Goal: Find specific page/section: Find specific page/section

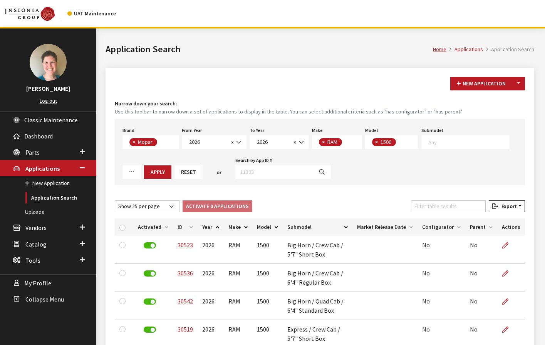
select select "3"
select select "2026"
select select "34"
select select "1113"
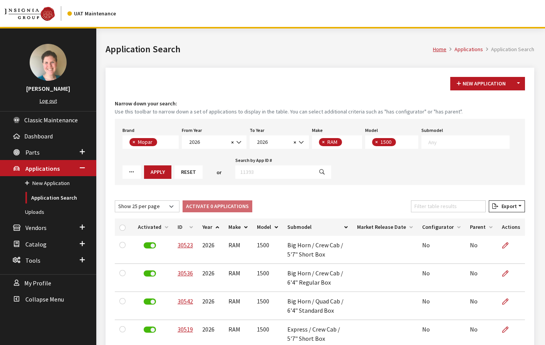
select select "25"
select select
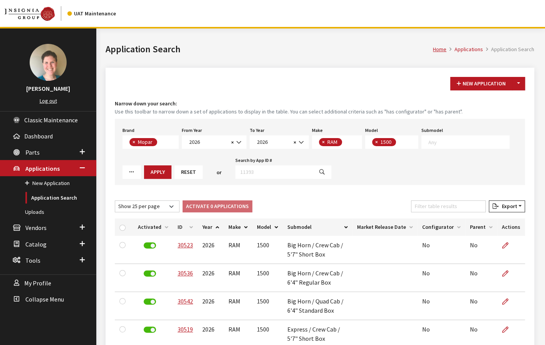
select select
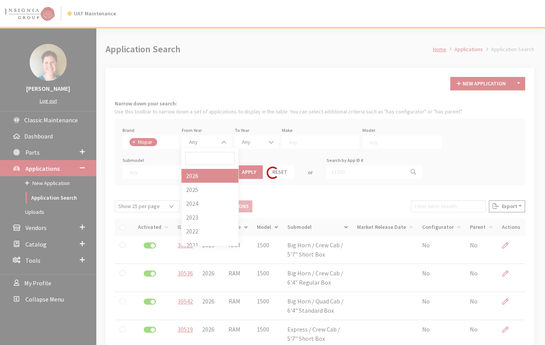
scroll to position [7, 0]
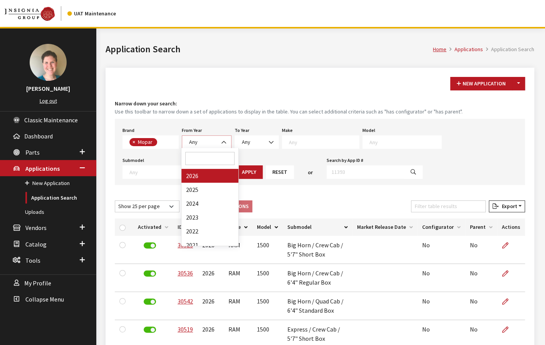
click at [221, 139] on b at bounding box center [221, 139] width 0 height 0
select select "2025"
select select
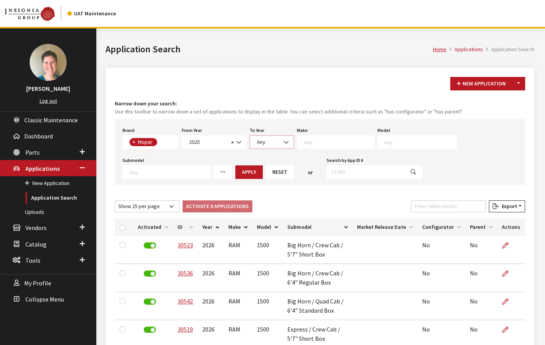
click at [268, 140] on span "Any" at bounding box center [271, 142] width 34 height 8
select select "2026"
select select
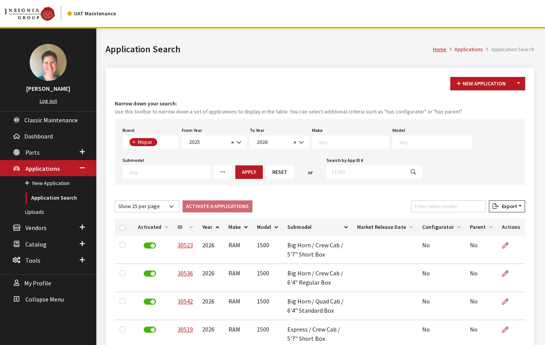
click at [333, 142] on textarea "Search" at bounding box center [354, 142] width 70 height 7
select select "34"
select select
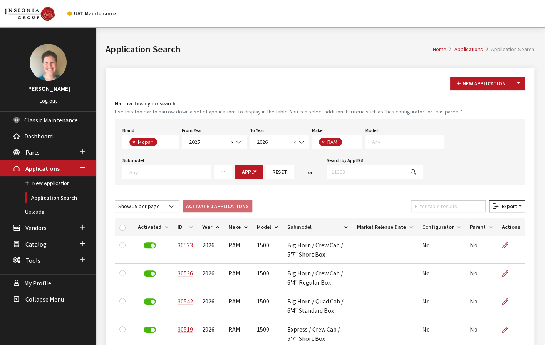
click at [405, 145] on span at bounding box center [404, 141] width 79 height 13
select select "1113"
select select
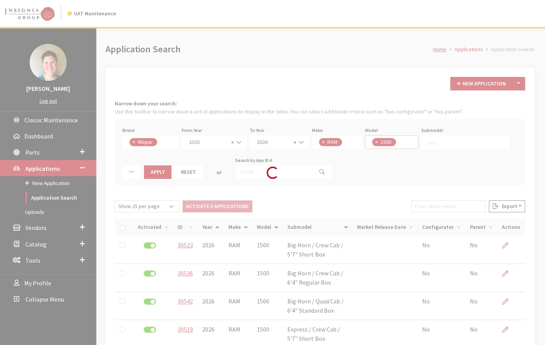
scroll to position [0, 0]
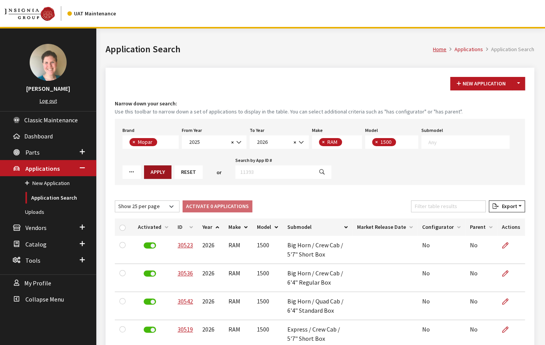
click at [159, 173] on button "Apply" at bounding box center [157, 172] width 27 height 13
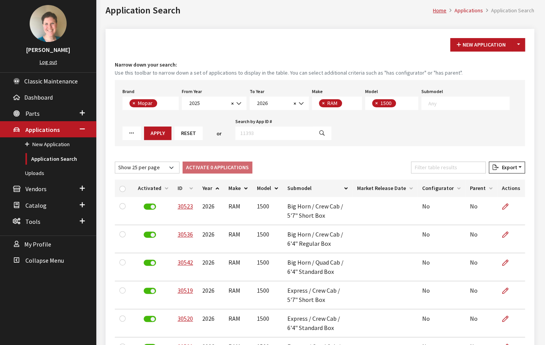
scroll to position [38, 0]
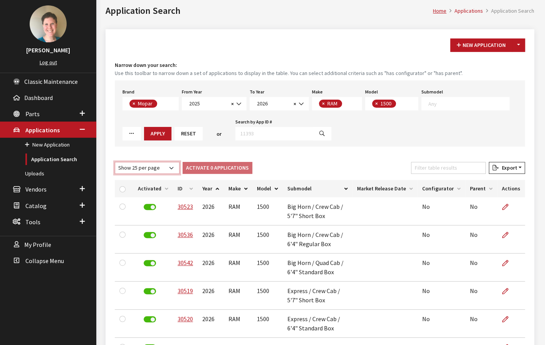
click at [158, 167] on select "Show 10 per page Show 25 per page Show 50 per page Show 100 per page Show 1000 …" at bounding box center [147, 168] width 65 height 12
select select "50"
click at [115, 162] on select "Show 10 per page Show 25 per page Show 50 per page Show 100 per page Show 1000 …" at bounding box center [147, 168] width 65 height 12
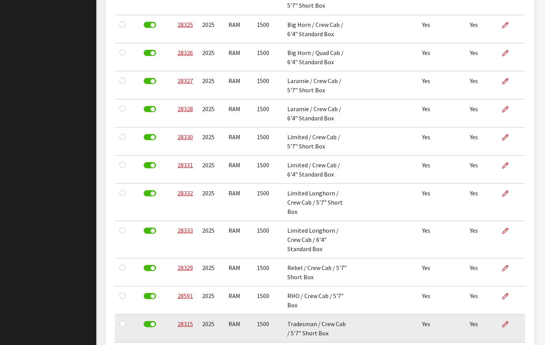
scroll to position [798, 0]
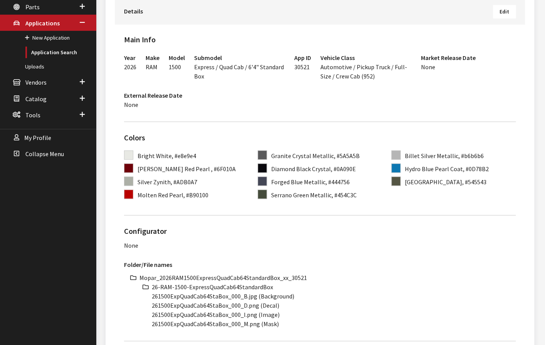
scroll to position [154, 0]
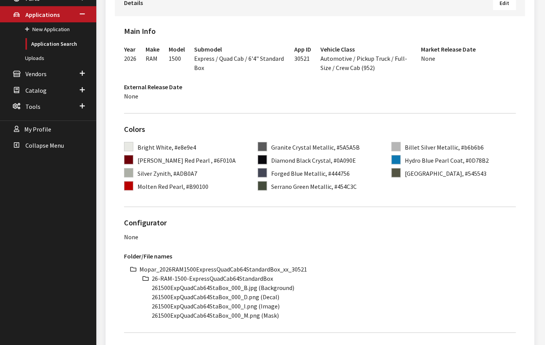
click at [221, 268] on li "Mopar_2026RAM1500ExpressQuadCab64StandardBox_xx_30521" at bounding box center [327, 269] width 376 height 9
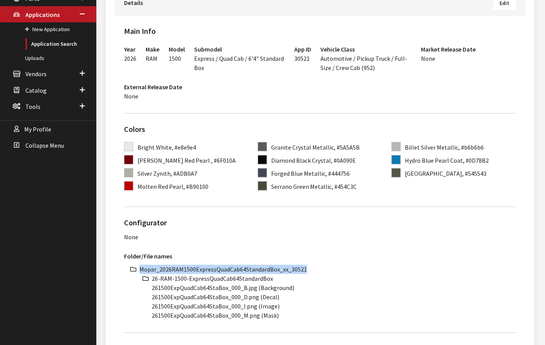
click at [221, 268] on li "Mopar_2026RAM1500ExpressQuadCab64StandardBox_xx_30521" at bounding box center [327, 269] width 376 height 9
copy li "Mopar_2026RAM1500ExpressQuadCab64StandardBox_xx_30521"
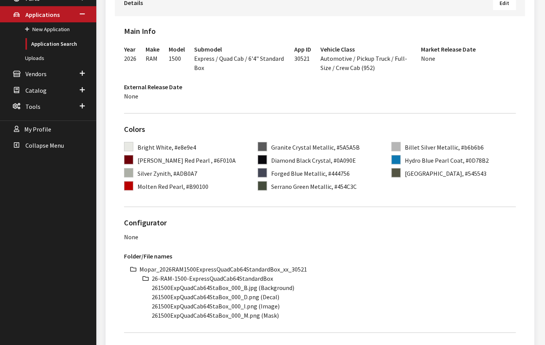
click at [233, 276] on li "26-RAM-1500-ExpressQuadCab64StandardBox" at bounding box center [334, 278] width 364 height 9
copy ul "26-RAM-1500-ExpressQuadCab64StandardBox"
drag, startPoint x: 227, startPoint y: 288, endPoint x: 144, endPoint y: 289, distance: 82.8
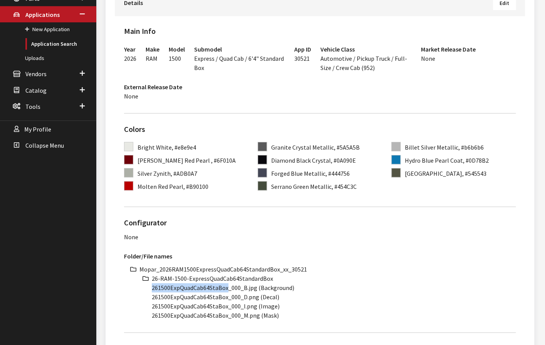
click at [144, 289] on ul "Mopar_2026RAM1500ExpressQuadCab64StandardBox_xx_30521 26-RAM-1500-ExpressQuadCa…" at bounding box center [327, 292] width 376 height 55
copy li "261500ExpQuadCab64StaBox"
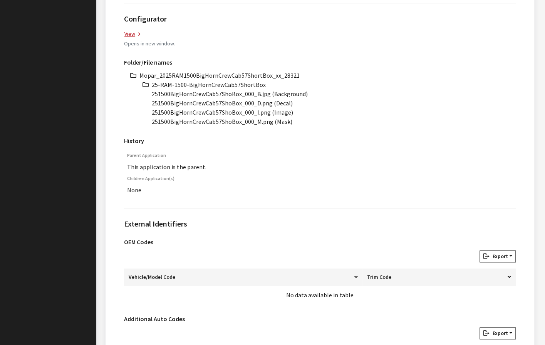
scroll to position [346, 0]
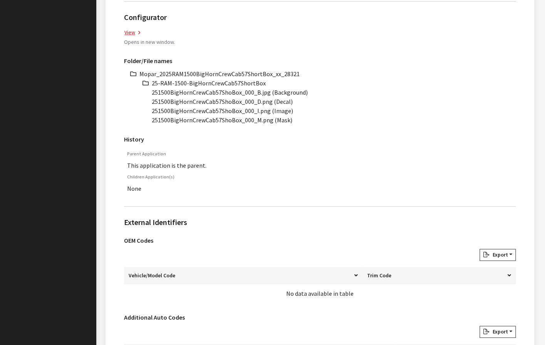
click at [256, 70] on li "Mopar_2025RAM1500BigHornCrewCab57ShortBox_xx_28321" at bounding box center [327, 73] width 376 height 9
copy li "Mopar_2025RAM1500BigHornCrewCab57ShortBox_xx_28321"
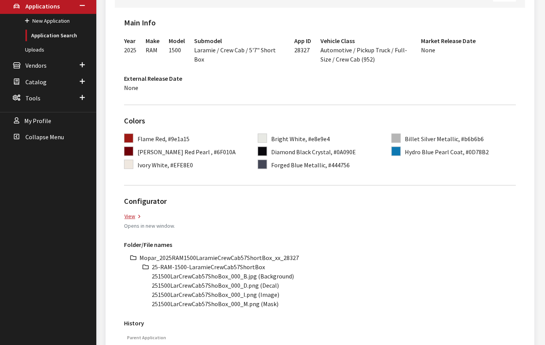
scroll to position [192, 0]
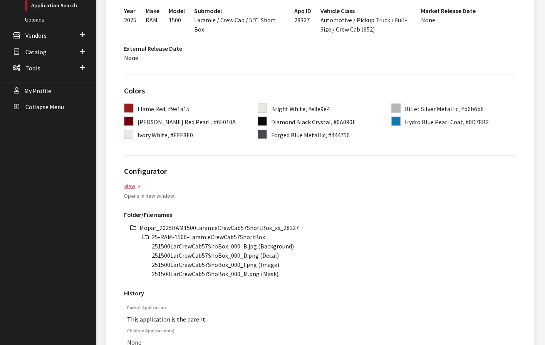
click at [225, 227] on li "Mopar_2025RAM1500LaramieCrewCab57ShortBox_xx_28327" at bounding box center [327, 227] width 376 height 9
copy li "Mopar_2025RAM1500LaramieCrewCab57ShortBox_xx_28327"
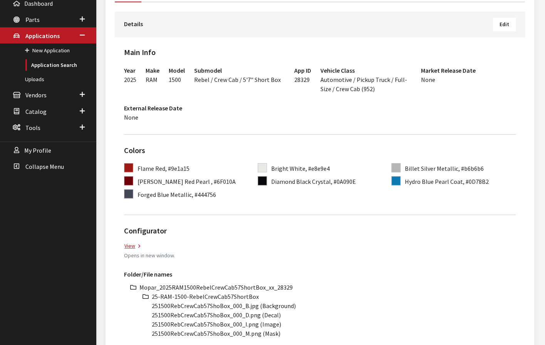
scroll to position [231, 0]
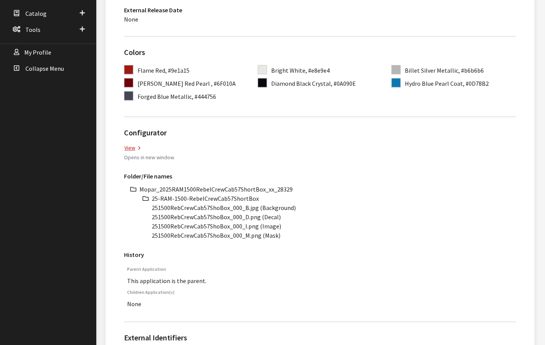
click at [252, 190] on li "Mopar_2025RAM1500RebelCrewCab57ShortBox_xx_28329" at bounding box center [327, 189] width 376 height 9
copy li "Mopar_2025RAM1500RebelCrewCab57ShortBox_xx_28329"
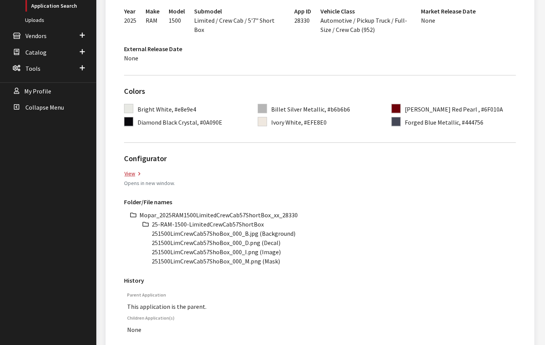
scroll to position [192, 0]
click at [229, 212] on li "Mopar_2025RAM1500LimitedCrewCab57ShortBox_xx_28330" at bounding box center [327, 214] width 376 height 9
copy li "Mopar_2025RAM1500LimitedCrewCab57ShortBox_xx_28330"
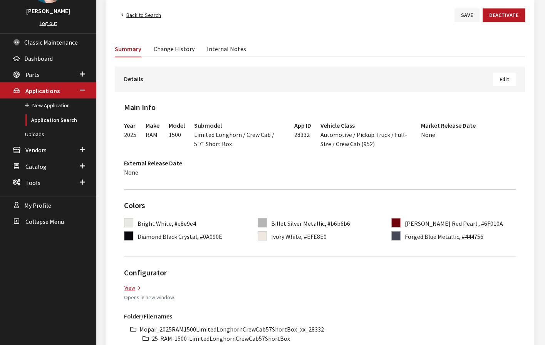
scroll to position [192, 0]
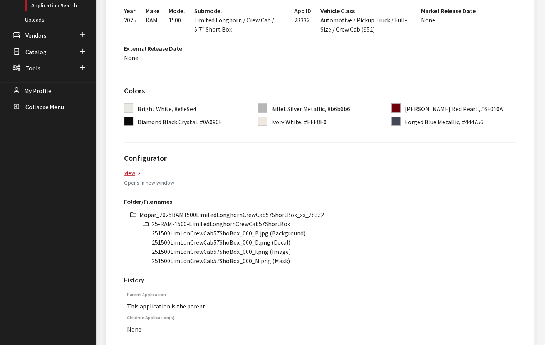
click at [228, 213] on li "Mopar_2025RAM1500LimitedLonghornCrewCab57ShortBox_xx_28332" at bounding box center [327, 214] width 376 height 9
copy li "Mopar_2025RAM1500LimitedLonghornCrewCab57ShortBox_xx_28332"
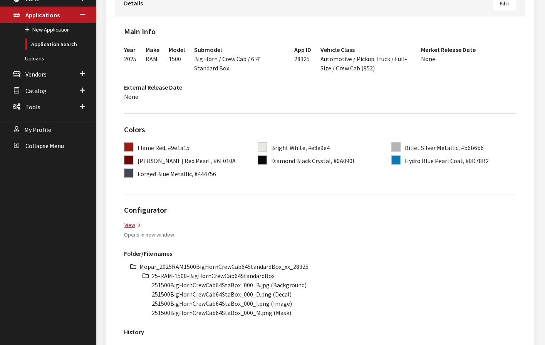
scroll to position [154, 0]
click at [234, 264] on li "Mopar_2025RAM1500BigHornCrewCab64StandardBox_xx_28325" at bounding box center [327, 266] width 376 height 9
copy li "Mopar_2025RAM1500BigHornCrewCab64StandardBox_xx_28325"
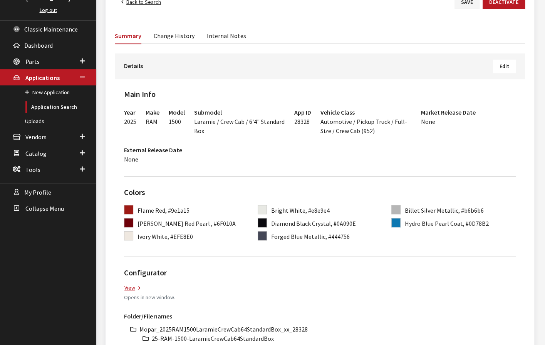
scroll to position [154, 0]
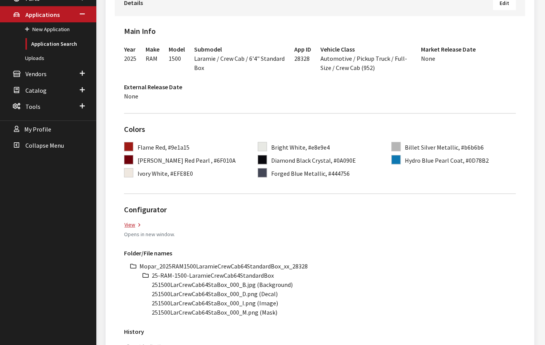
click at [211, 266] on li "Mopar_2025RAM1500LaramieCrewCab64StandardBox_xx_28328" at bounding box center [327, 266] width 376 height 9
copy li "Mopar_2025RAM1500LaramieCrewCab64StandardBox_xx_28328"
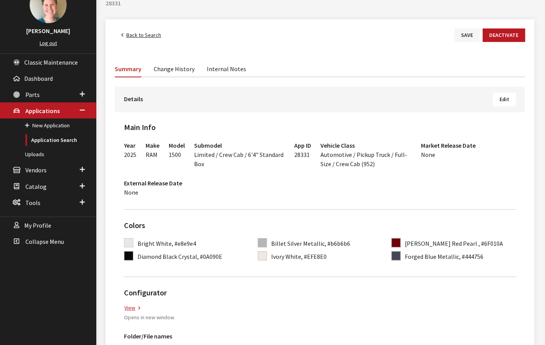
scroll to position [154, 0]
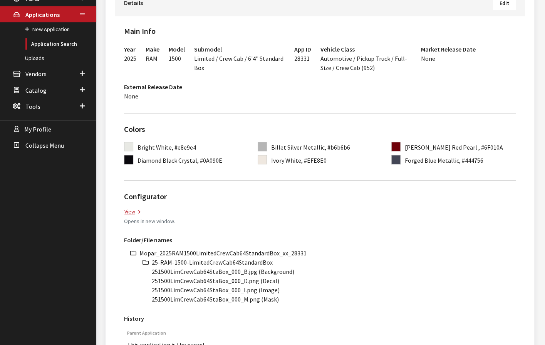
click at [210, 251] on li "Mopar_2025RAM1500LimitedCrewCab64StandardBox_xx_28331" at bounding box center [327, 253] width 376 height 9
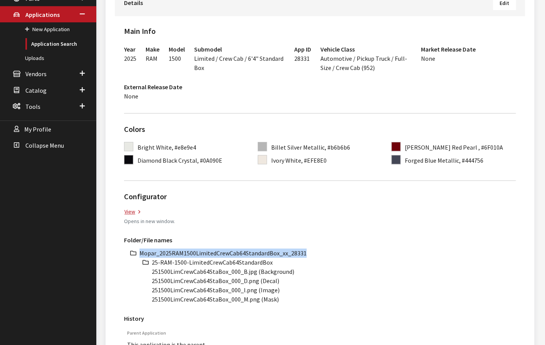
click at [210, 251] on li "Mopar_2025RAM1500LimitedCrewCab64StandardBox_xx_28331" at bounding box center [327, 253] width 376 height 9
copy li "Mopar_2025RAM1500LimitedCrewCab64StandardBox_xx_28331"
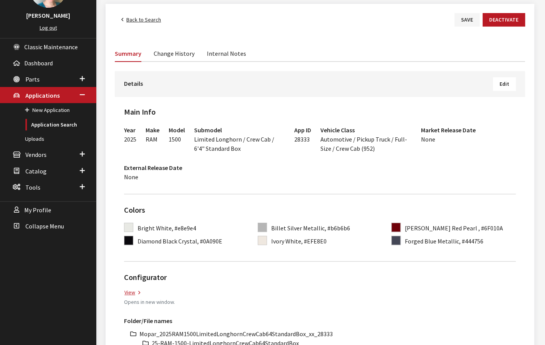
scroll to position [77, 0]
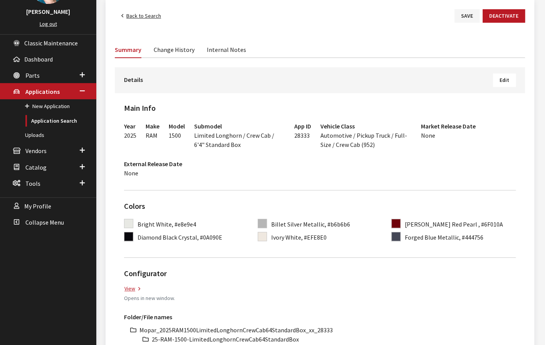
click at [231, 326] on li "Mopar_2025RAM1500LimitedLonghornCrewCab64StandardBox_xx_28333" at bounding box center [327, 330] width 376 height 9
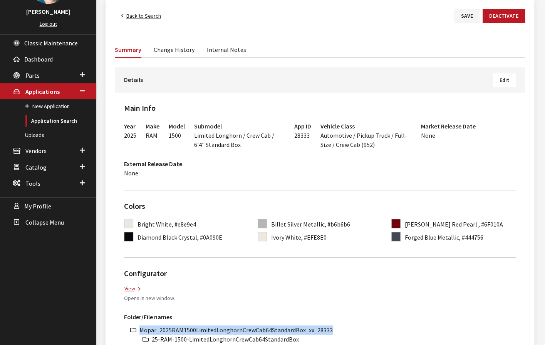
click at [231, 326] on li "Mopar_2025RAM1500LimitedLonghornCrewCab64StandardBox_xx_28333" at bounding box center [327, 330] width 376 height 9
copy li "Mopar_2025RAM1500LimitedLonghornCrewCab64StandardBox_xx_28333"
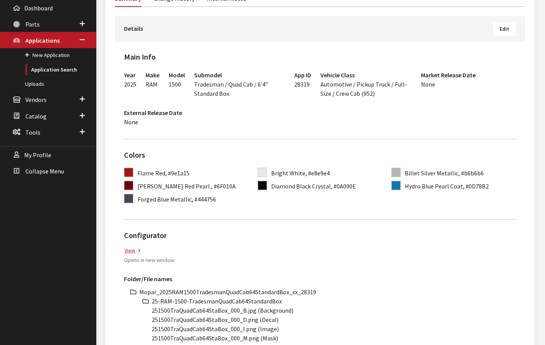
scroll to position [154, 0]
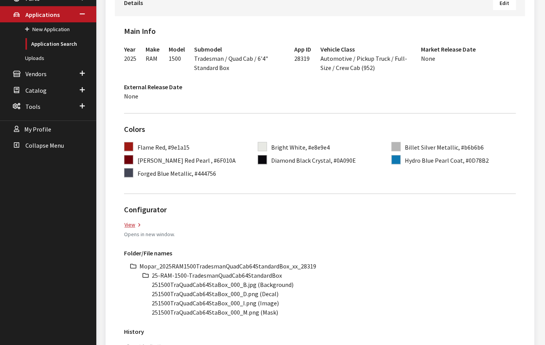
click at [266, 264] on li "Mopar_2025RAM1500TradesmanQuadCab64StandardBox_xx_28319" at bounding box center [327, 266] width 376 height 9
copy li "Mopar_2025RAM1500TradesmanQuadCab64StandardBox_xx_28319"
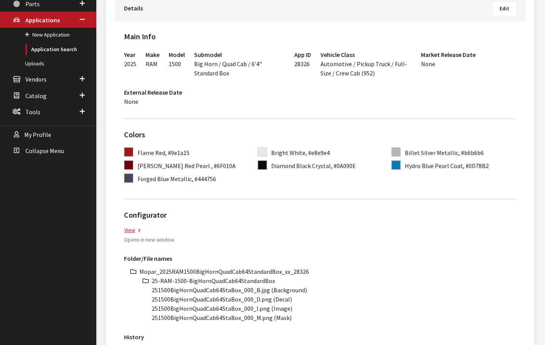
scroll to position [154, 0]
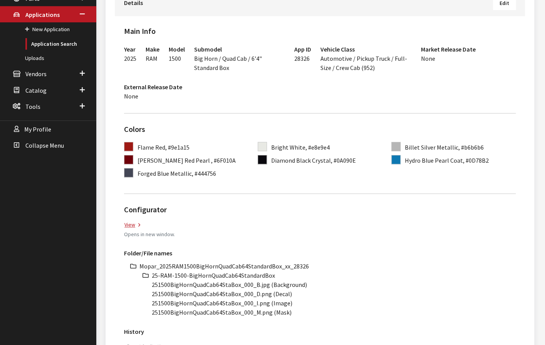
click at [236, 264] on li "Mopar_2025RAM1500BigHornQuadCab64StandardBox_xx_28326" at bounding box center [327, 266] width 376 height 9
copy li "Mopar_2025RAM1500BigHornQuadCab64StandardBox_xx_28326"
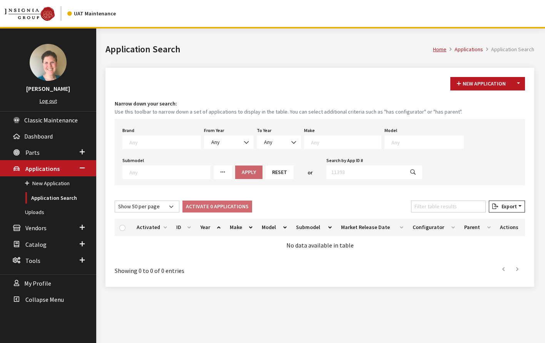
select select "3"
select select "2025"
select select "2026"
select select "34"
select select "1113"
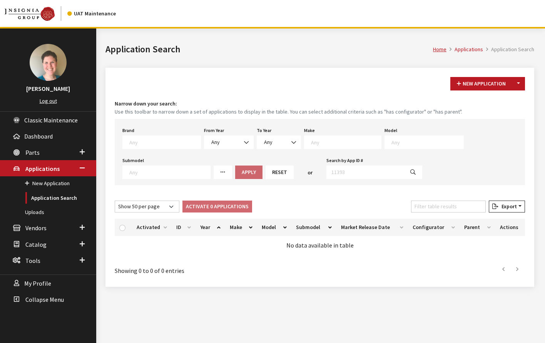
select select "50"
